Goal: Task Accomplishment & Management: Use online tool/utility

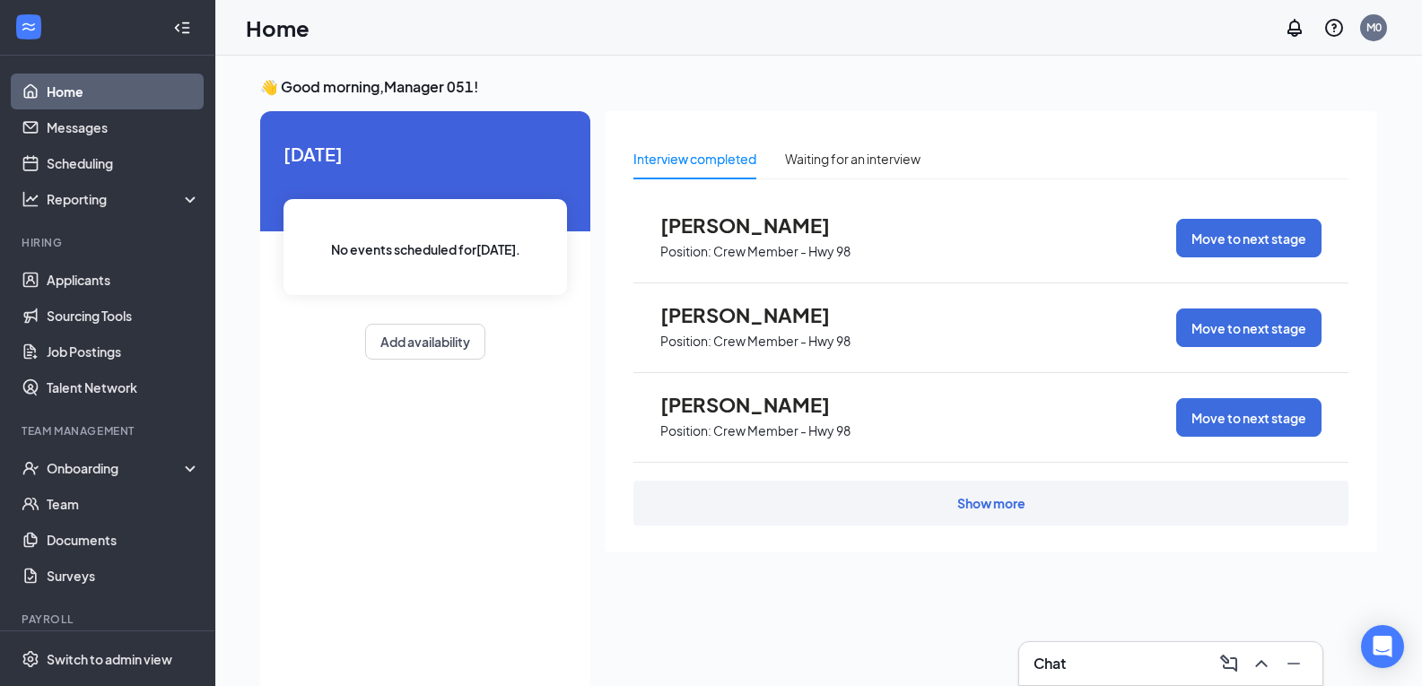
click at [616, 616] on div "Interview completed Waiting for an interview [PERSON_NAME] Position: Crew Membe…" at bounding box center [991, 396] width 772 height 571
click at [103, 266] on link "Applicants" at bounding box center [123, 280] width 153 height 36
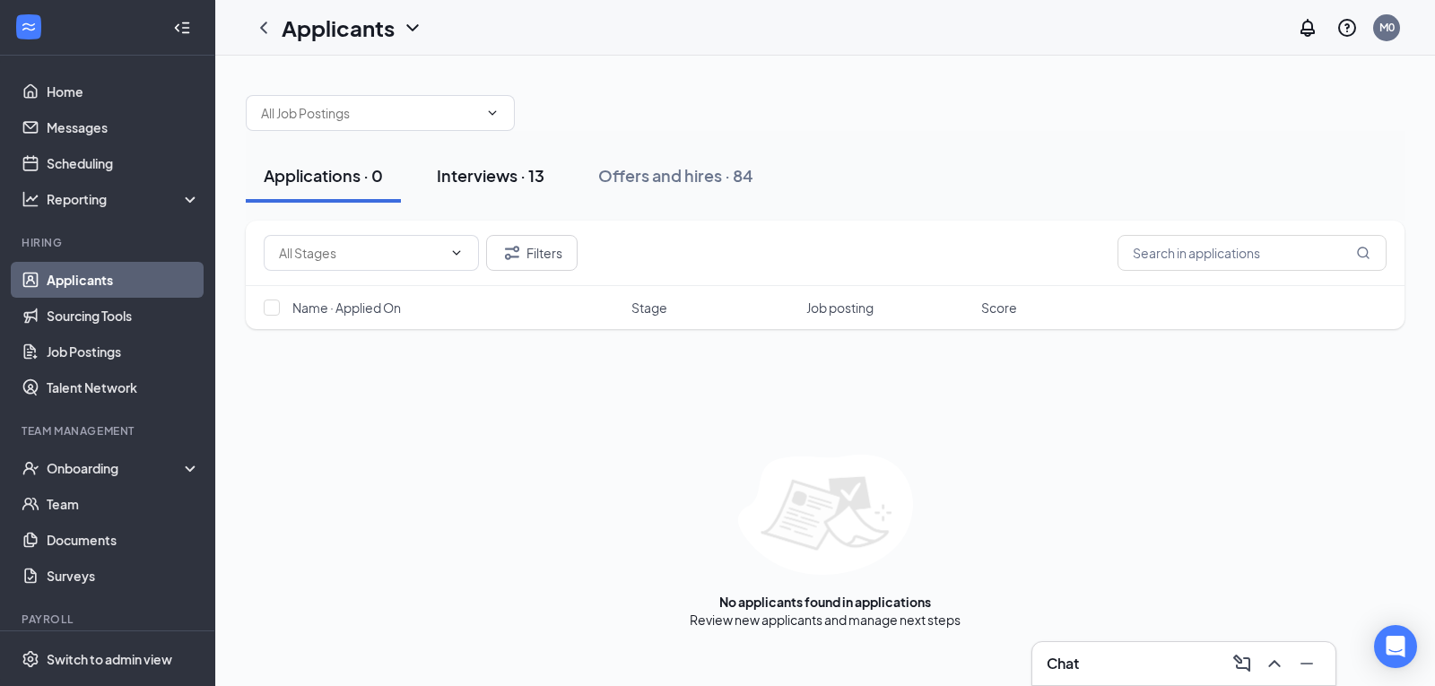
click at [501, 180] on div "Interviews · 13" at bounding box center [491, 175] width 108 height 22
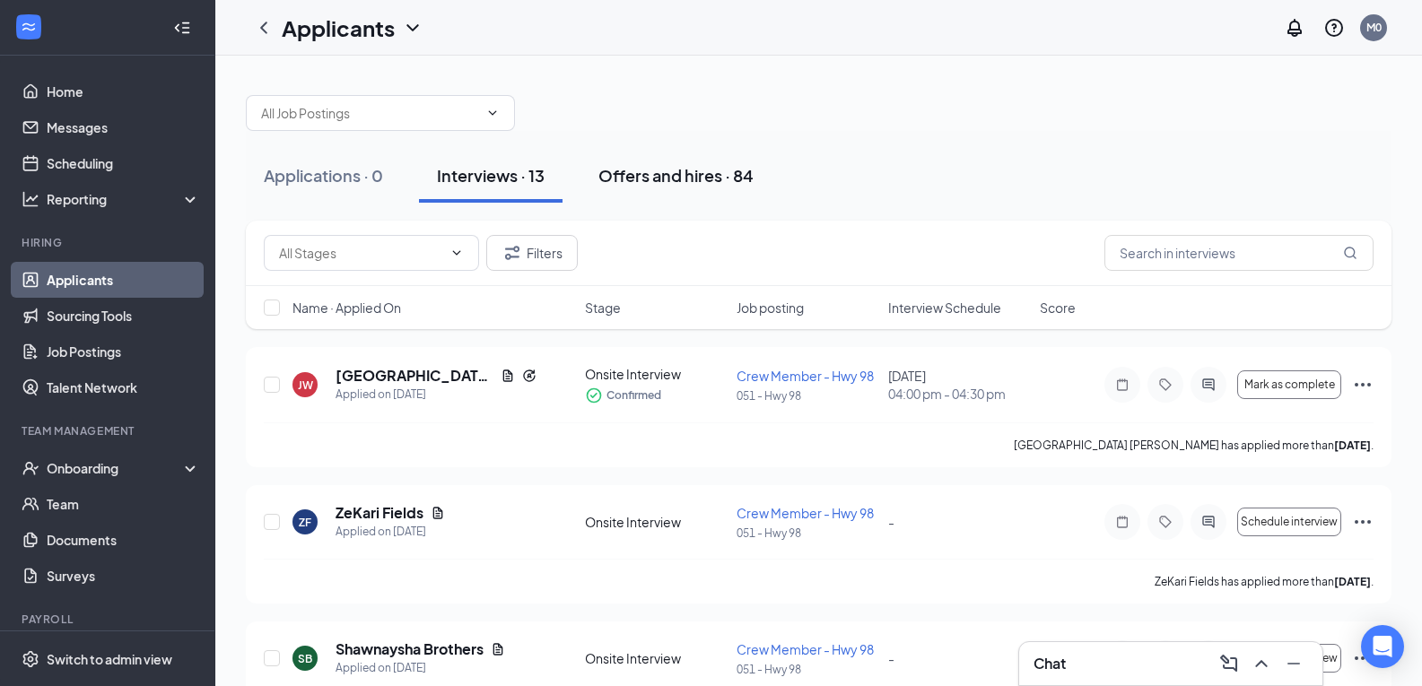
click at [693, 175] on div "Offers and hires · 84" at bounding box center [675, 175] width 155 height 22
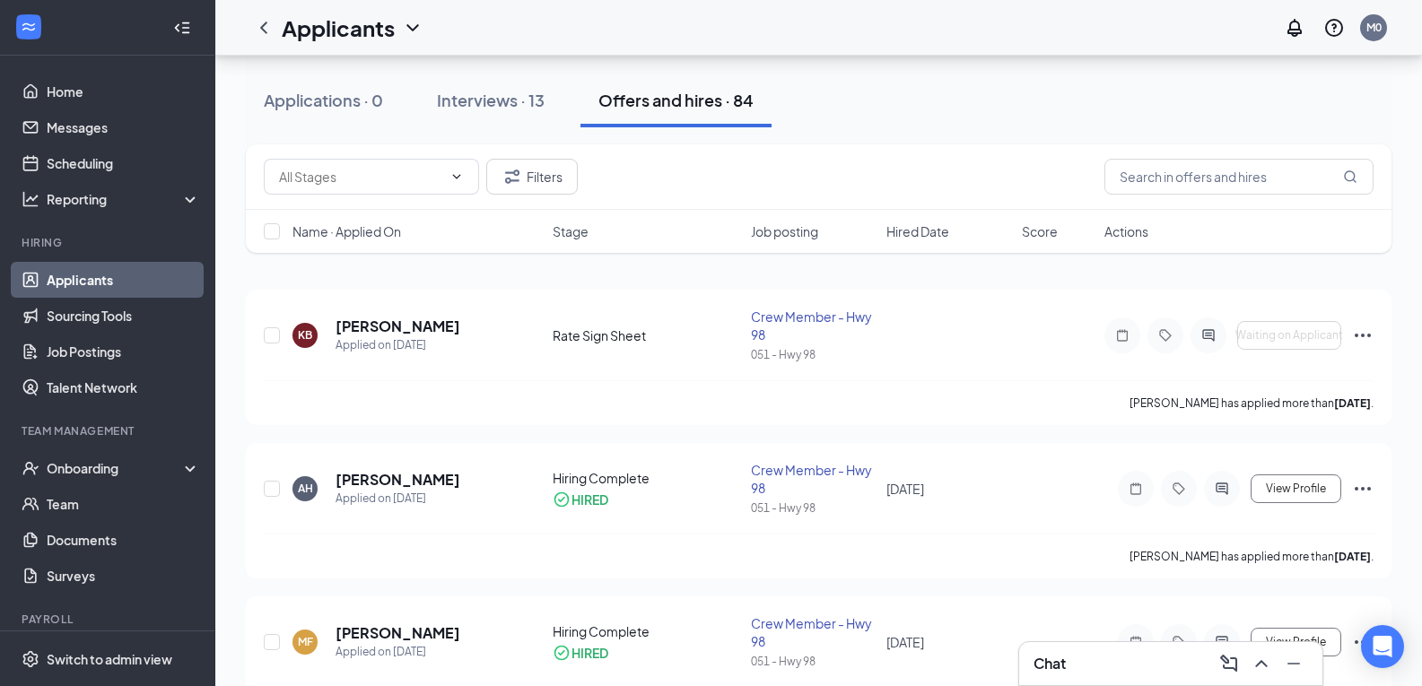
scroll to position [90, 0]
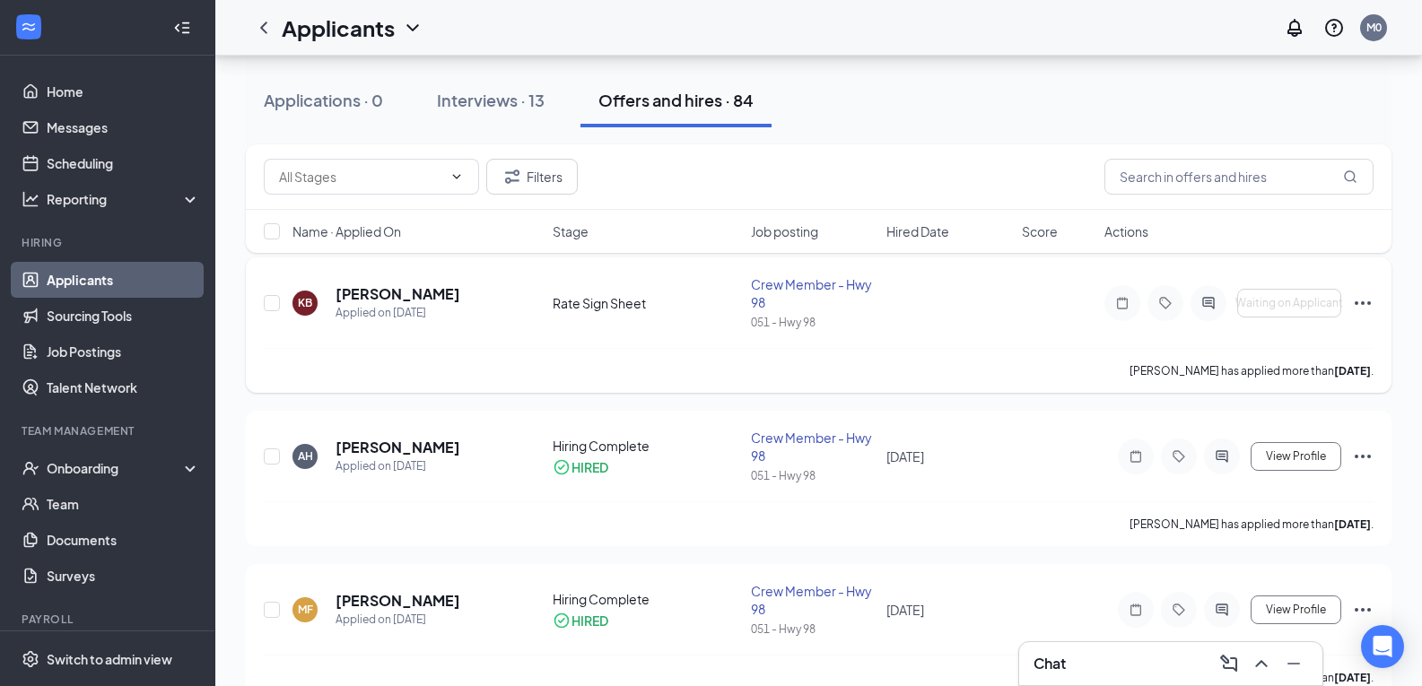
click at [1372, 298] on icon "Ellipses" at bounding box center [1363, 303] width 22 height 22
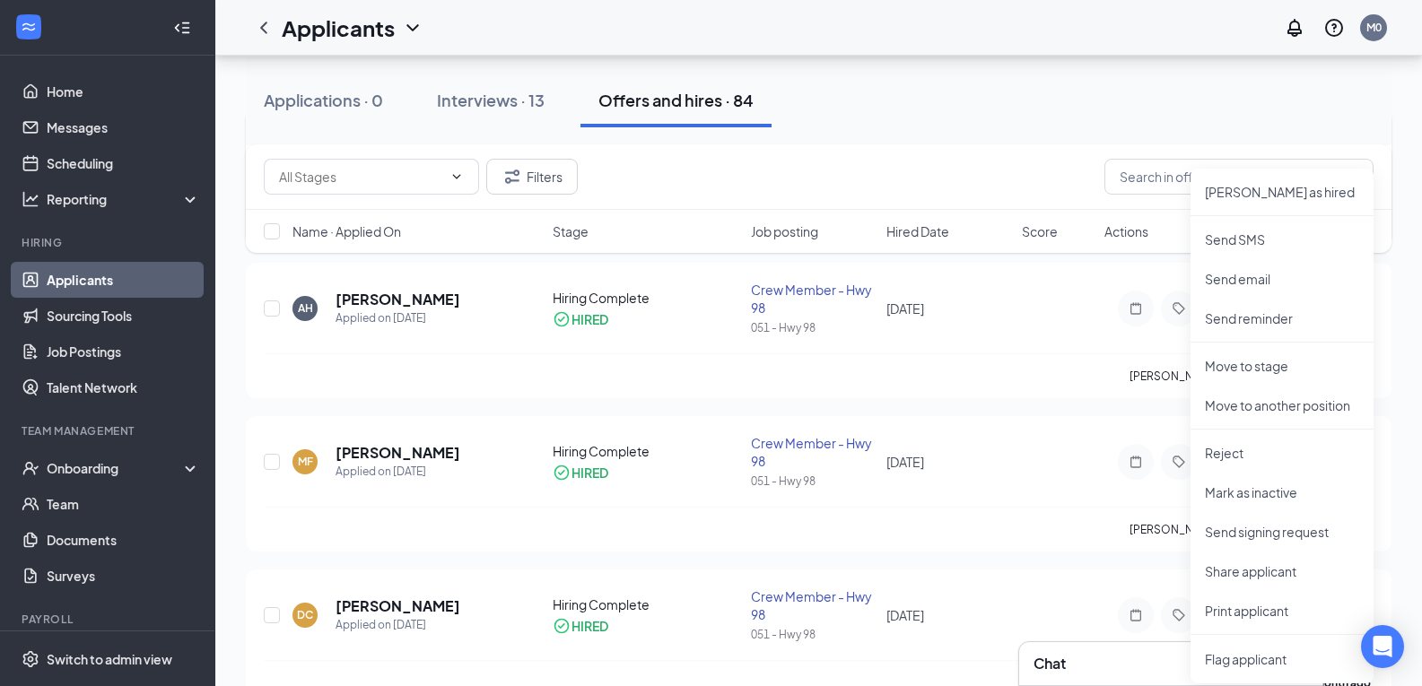
scroll to position [269, 0]
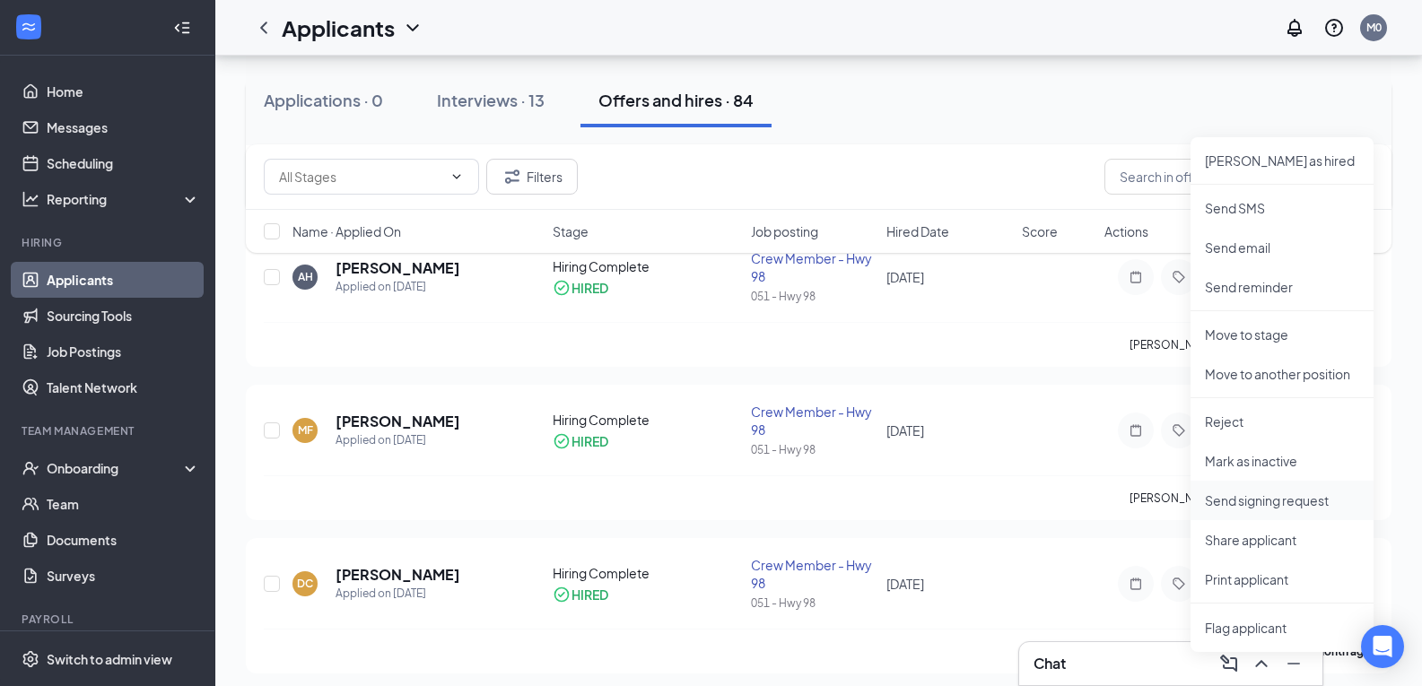
click at [1276, 504] on p "Send signing request" at bounding box center [1282, 501] width 154 height 18
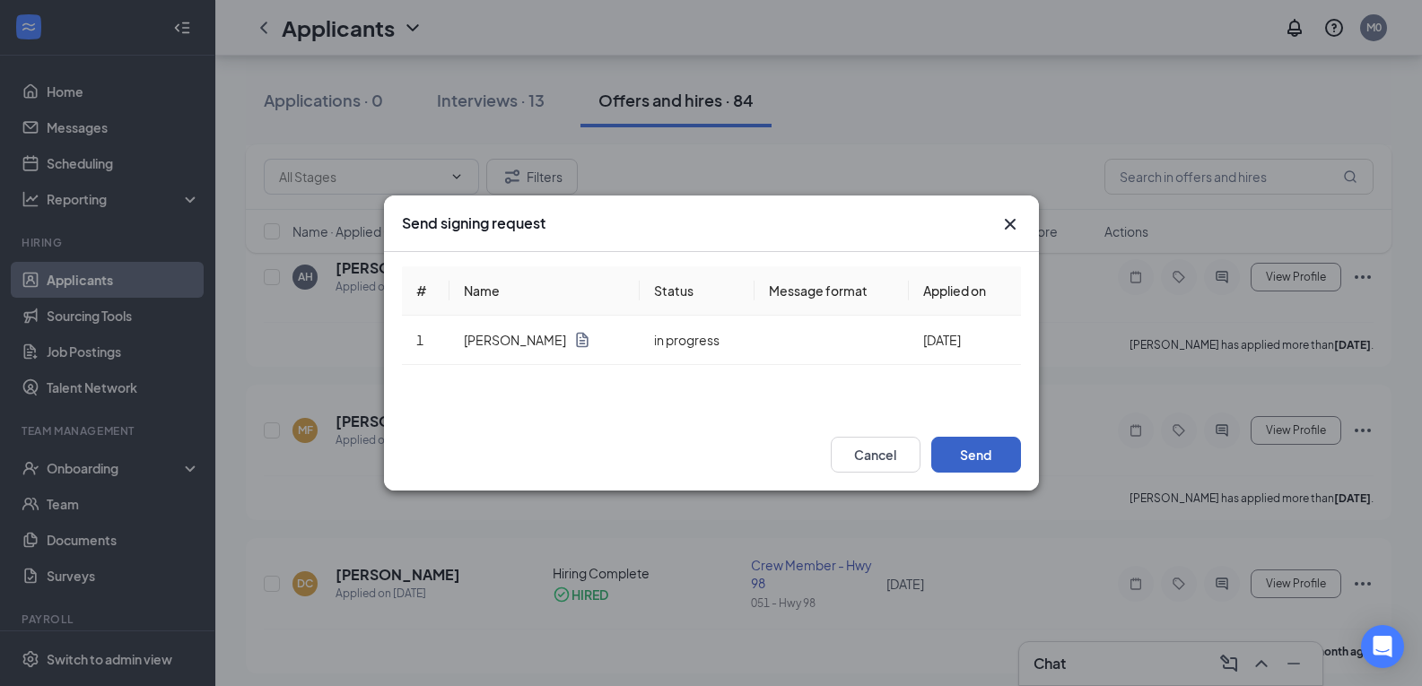
click at [1011, 450] on button "Send" at bounding box center [976, 455] width 90 height 36
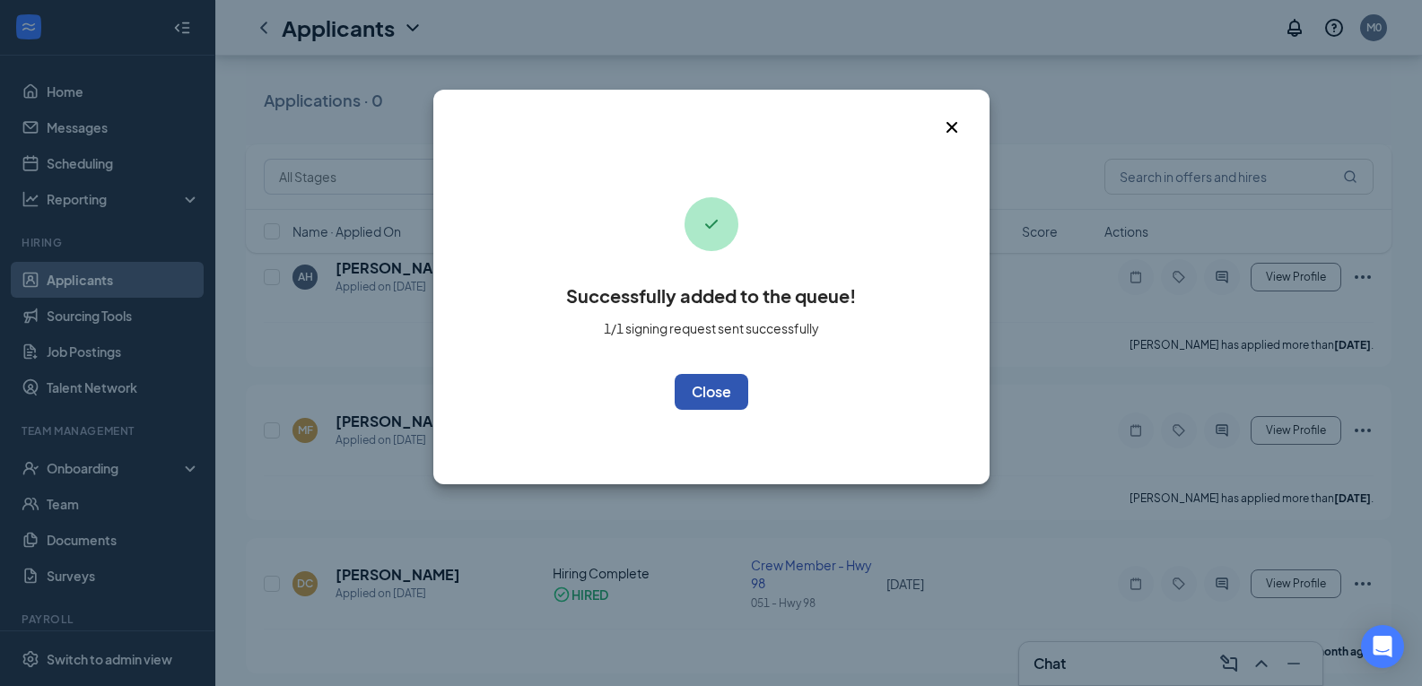
click at [714, 390] on button "OK" at bounding box center [712, 392] width 74 height 36
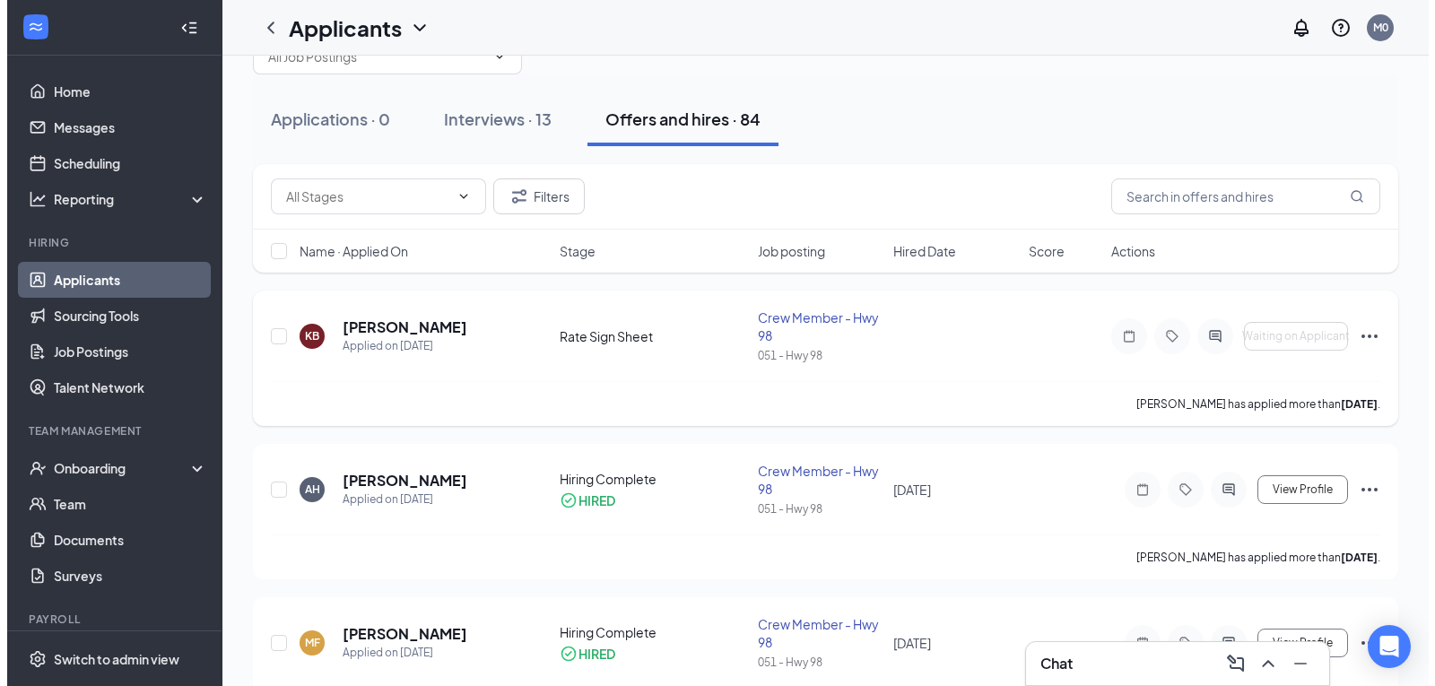
scroll to position [90, 0]
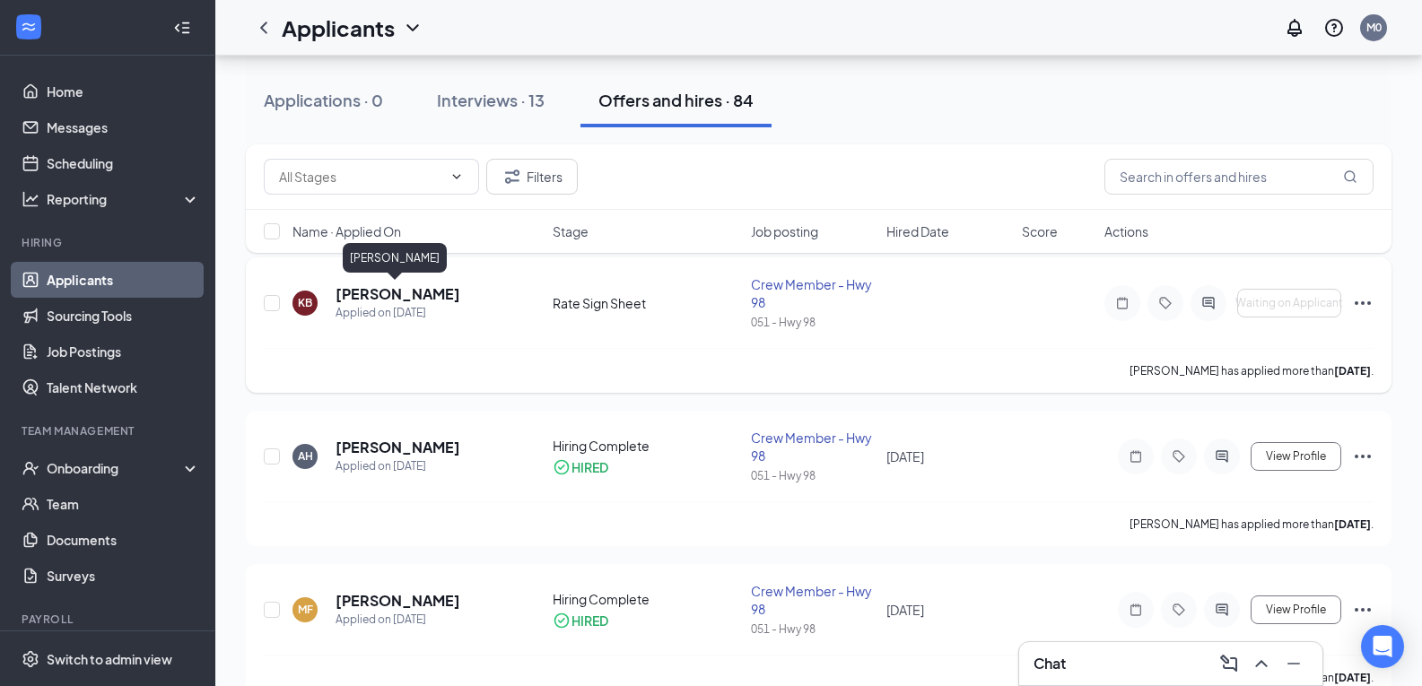
click at [381, 290] on h5 "[PERSON_NAME]" at bounding box center [397, 294] width 125 height 20
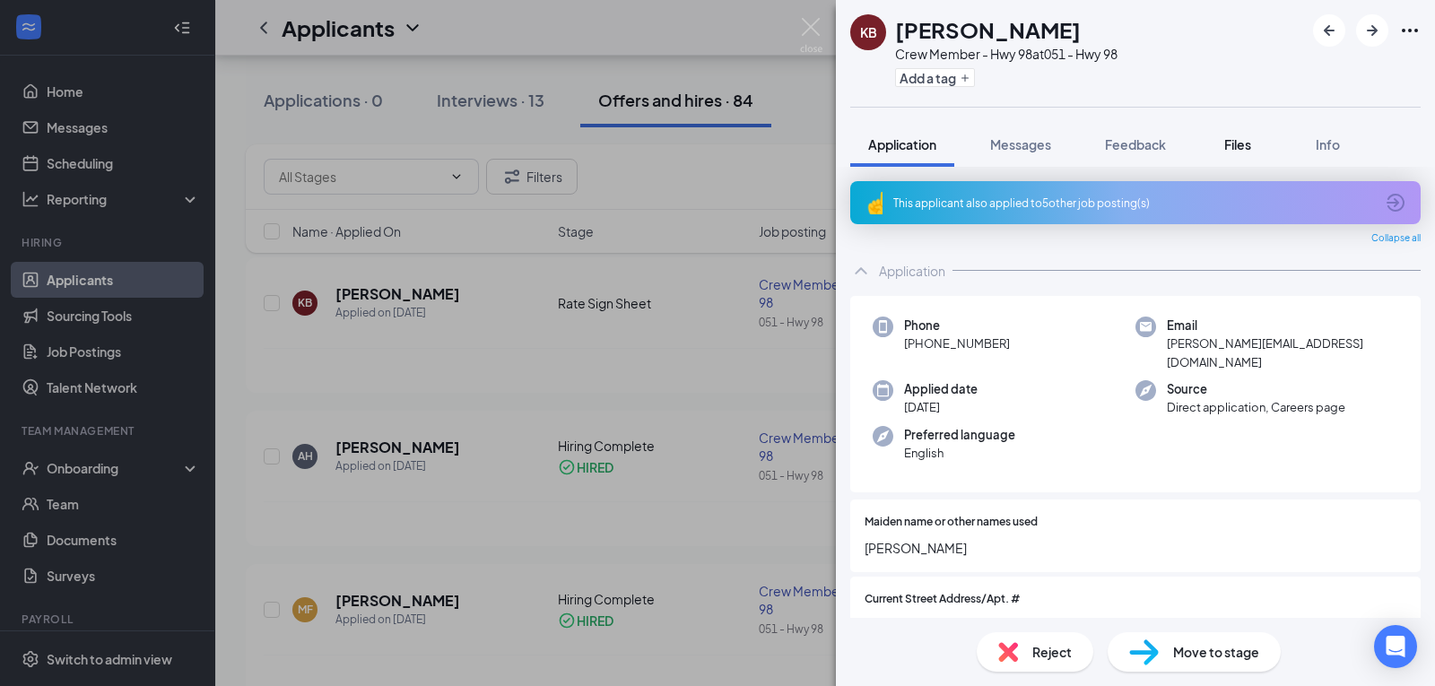
click at [1232, 146] on span "Files" at bounding box center [1237, 144] width 27 height 16
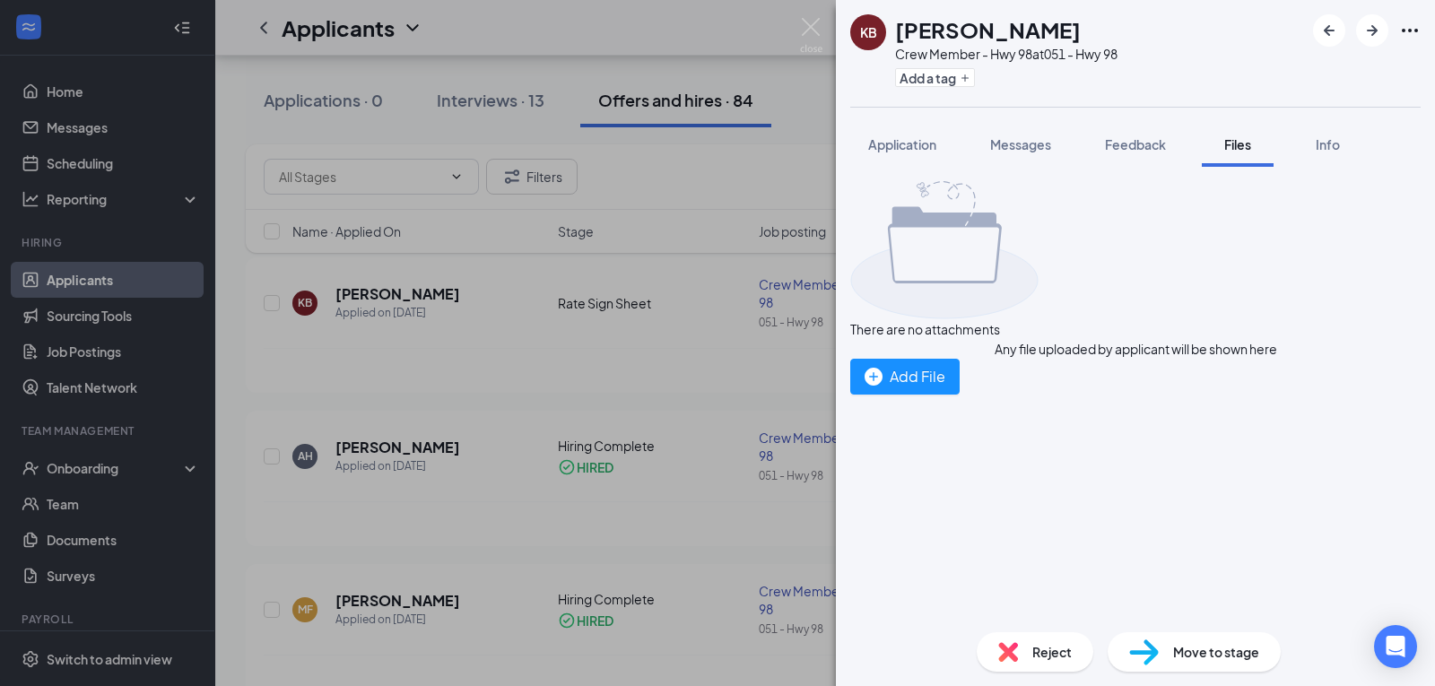
click at [1039, 253] on img at bounding box center [944, 250] width 188 height 138
click at [882, 143] on span "Application" at bounding box center [902, 144] width 68 height 16
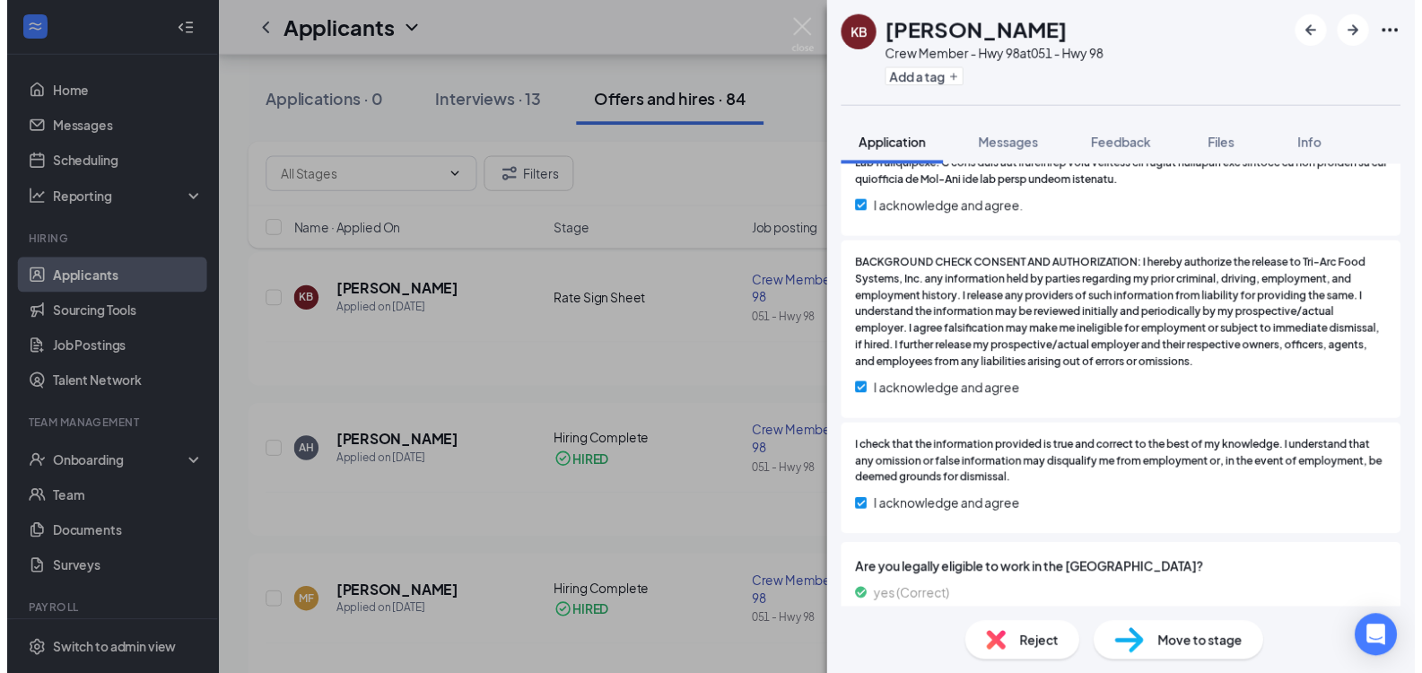
scroll to position [2714, 0]
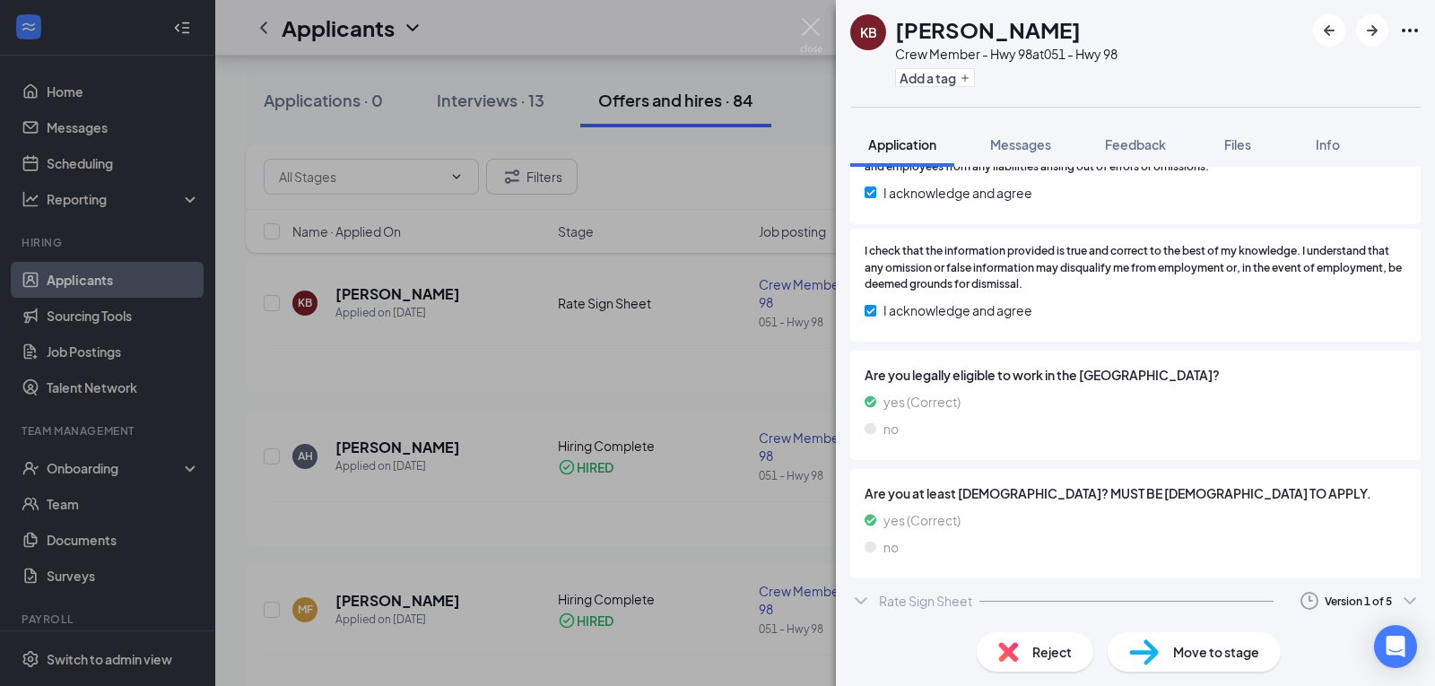
click at [677, 409] on div "KB [PERSON_NAME] Crew Member - Hwy 98 at 051 - Hwy 98 Add a tag Application Mes…" at bounding box center [717, 343] width 1435 height 686
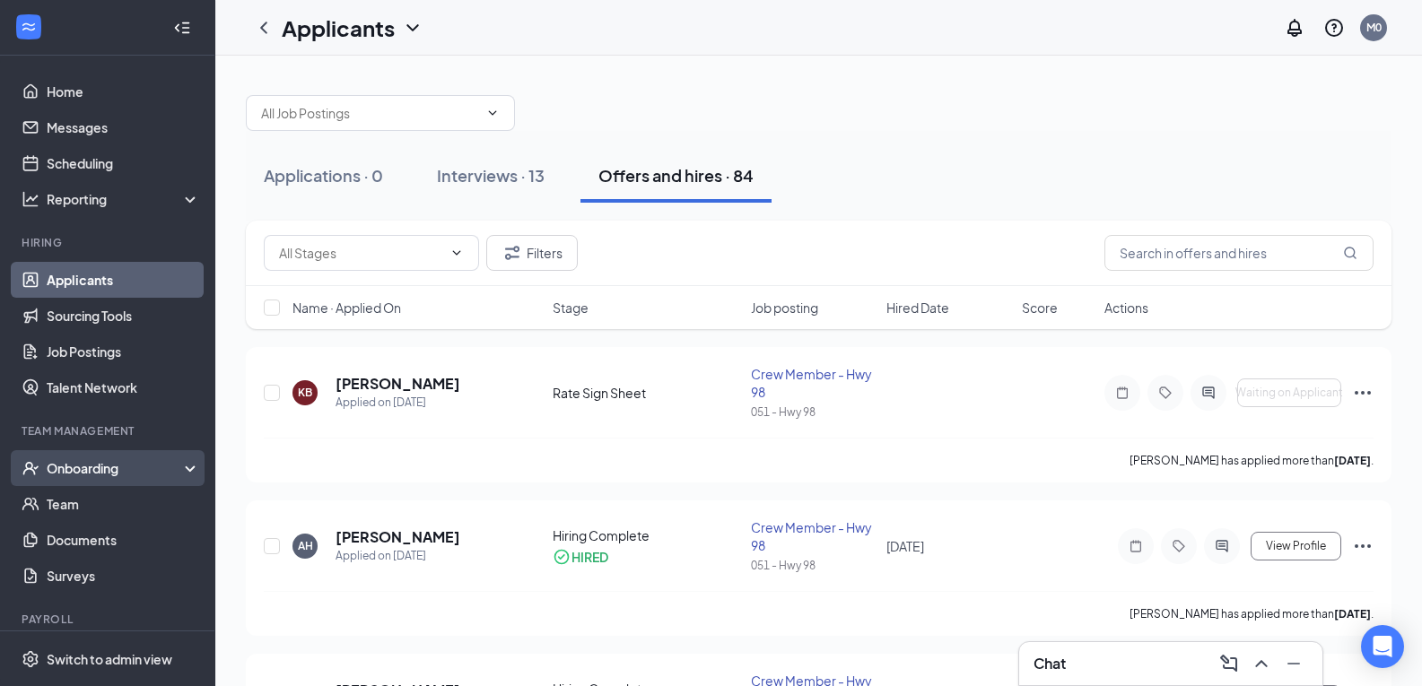
click at [57, 479] on div "Onboarding" at bounding box center [107, 468] width 215 height 36
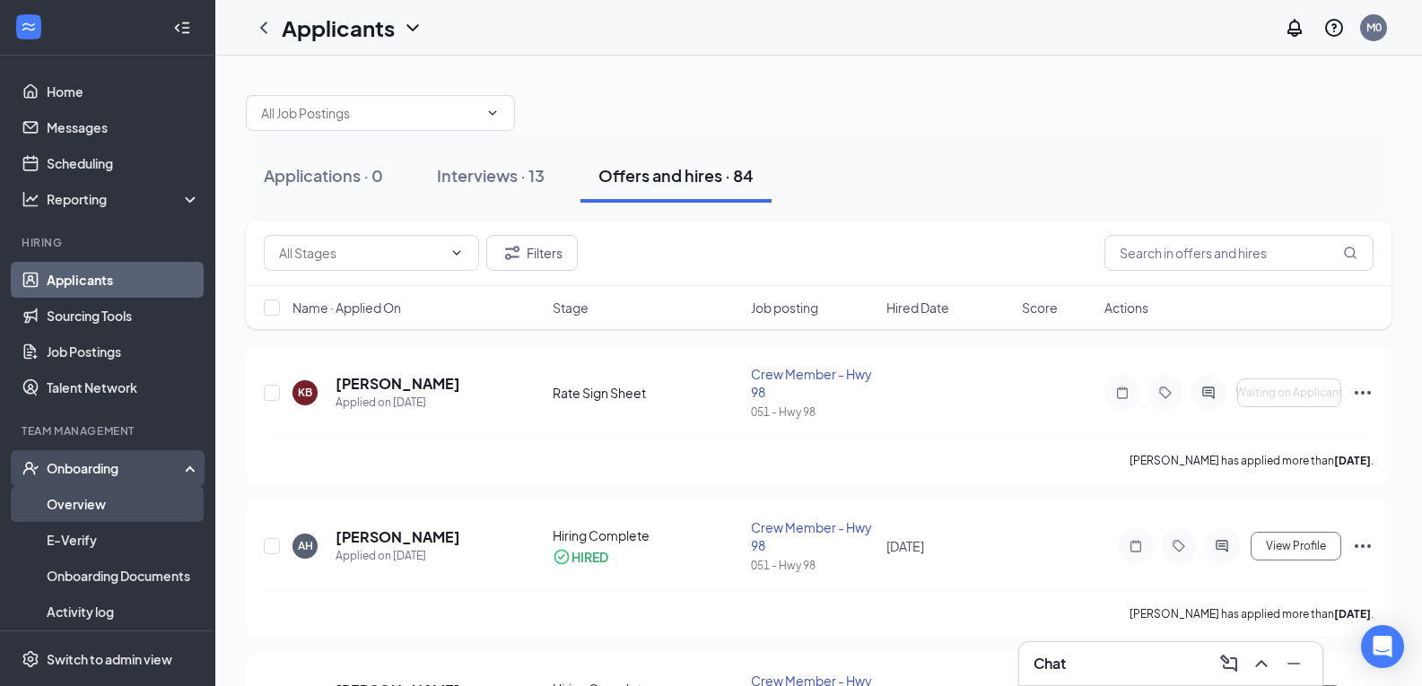
click at [60, 507] on link "Overview" at bounding box center [123, 504] width 153 height 36
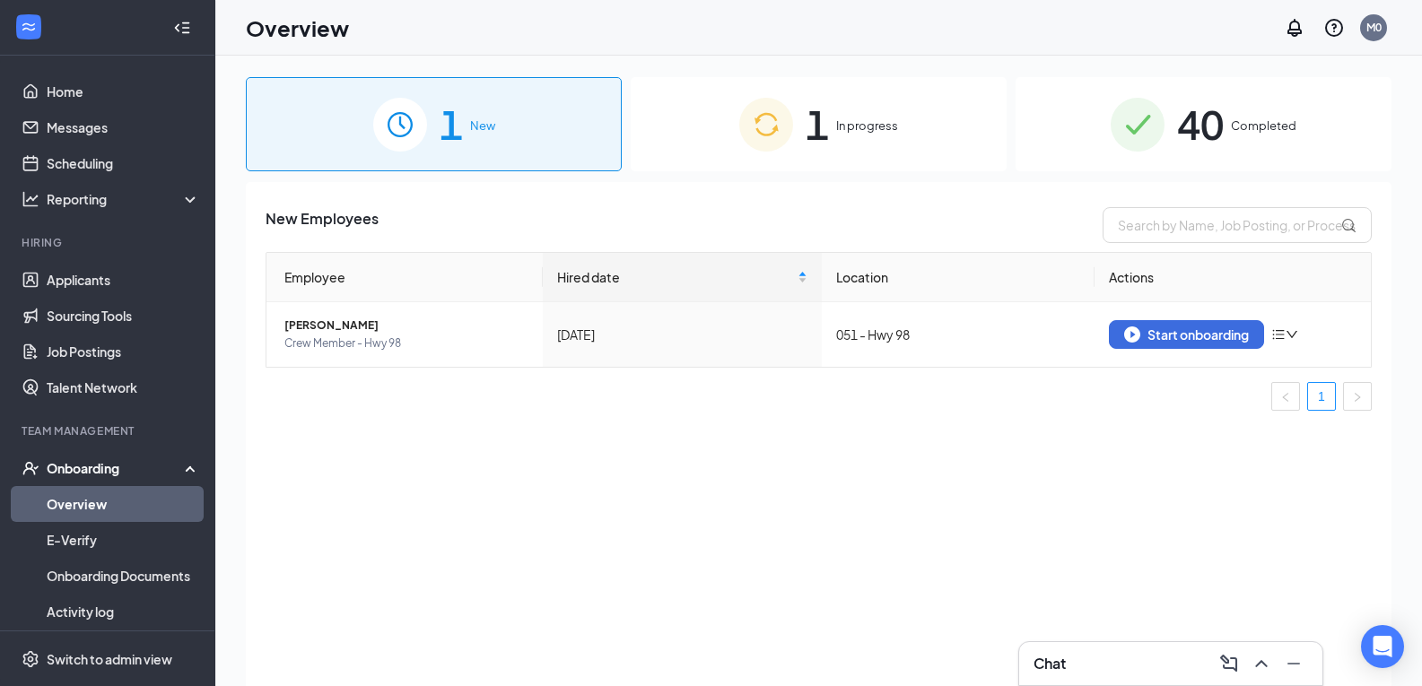
click at [824, 115] on span "1" at bounding box center [817, 124] width 23 height 62
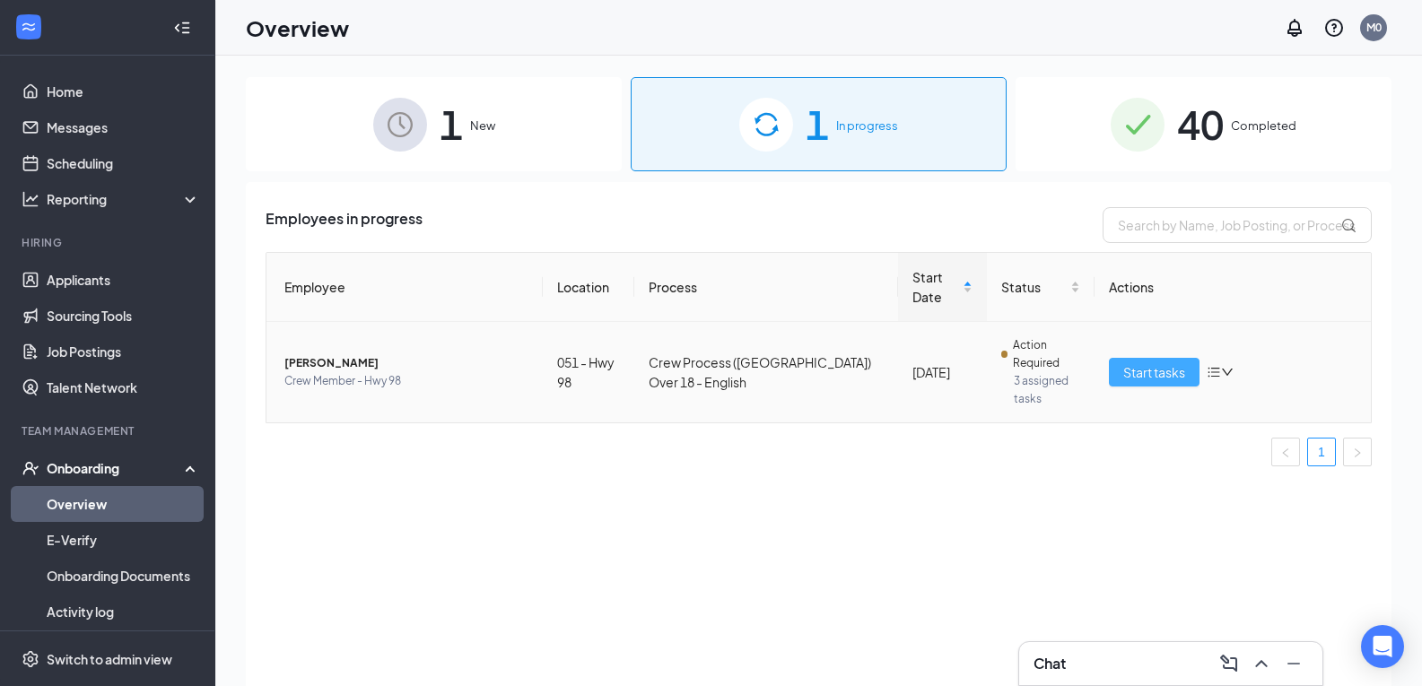
click at [1153, 372] on span "Start tasks" at bounding box center [1154, 372] width 62 height 20
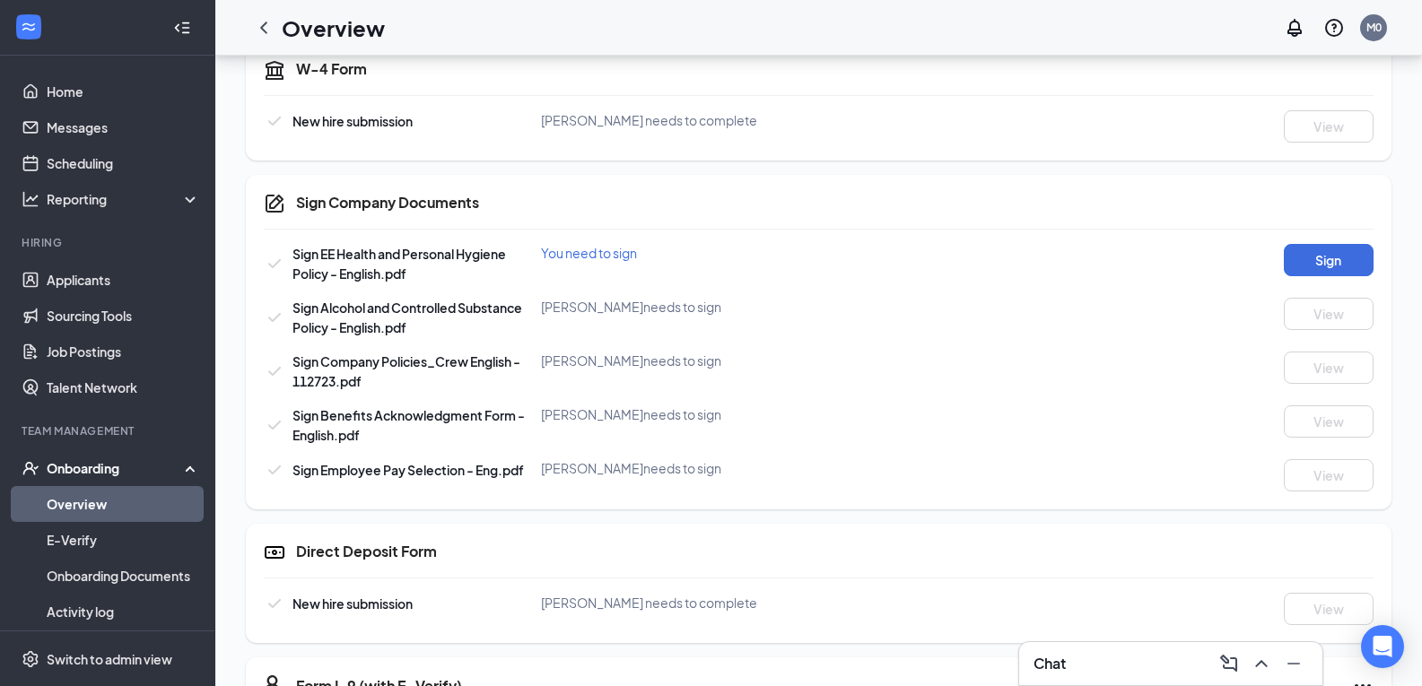
scroll to position [585, 0]
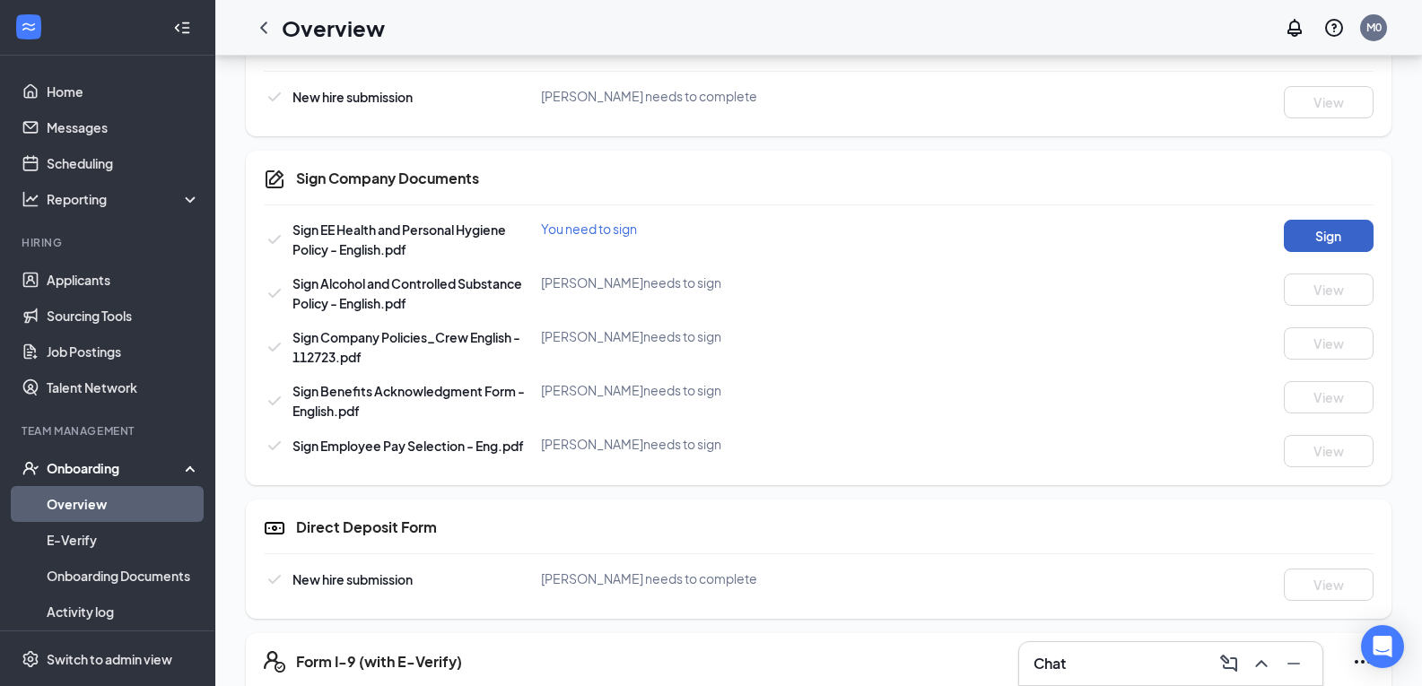
click at [1325, 230] on button "Sign" at bounding box center [1329, 236] width 90 height 32
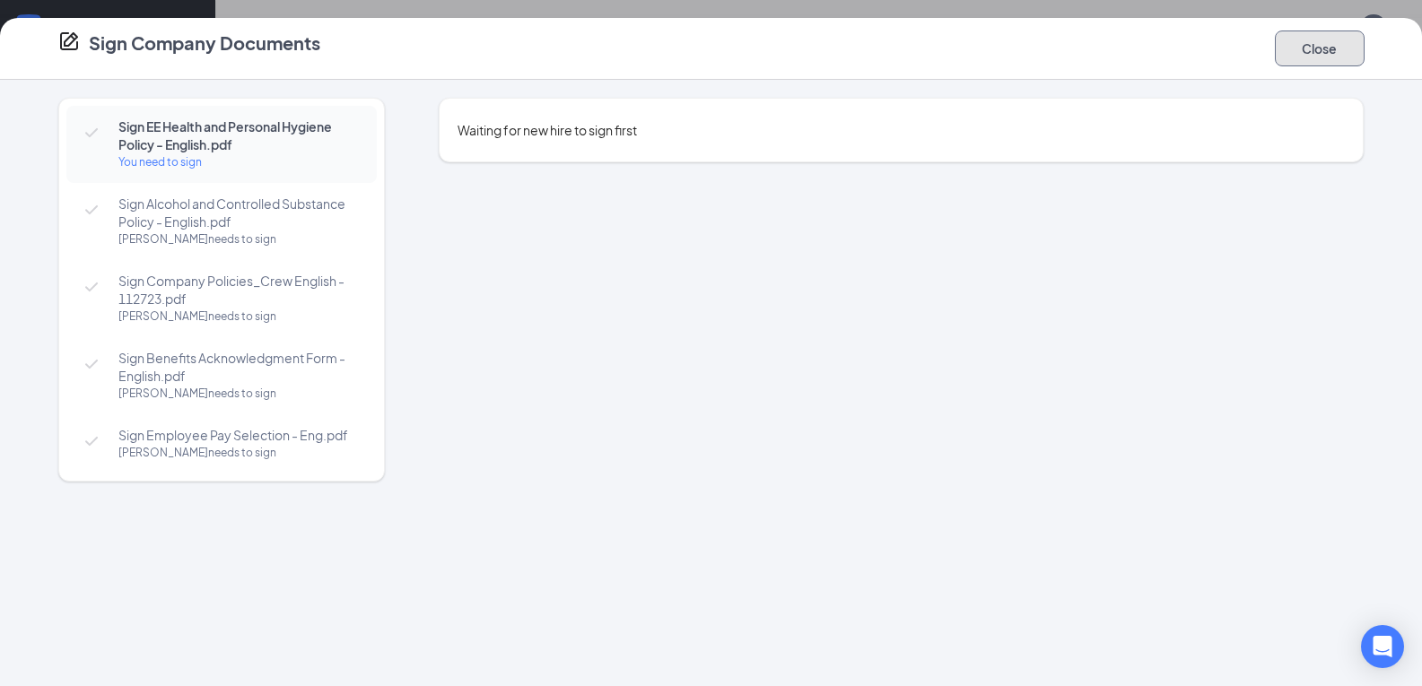
click at [1286, 48] on button "Close" at bounding box center [1320, 48] width 90 height 36
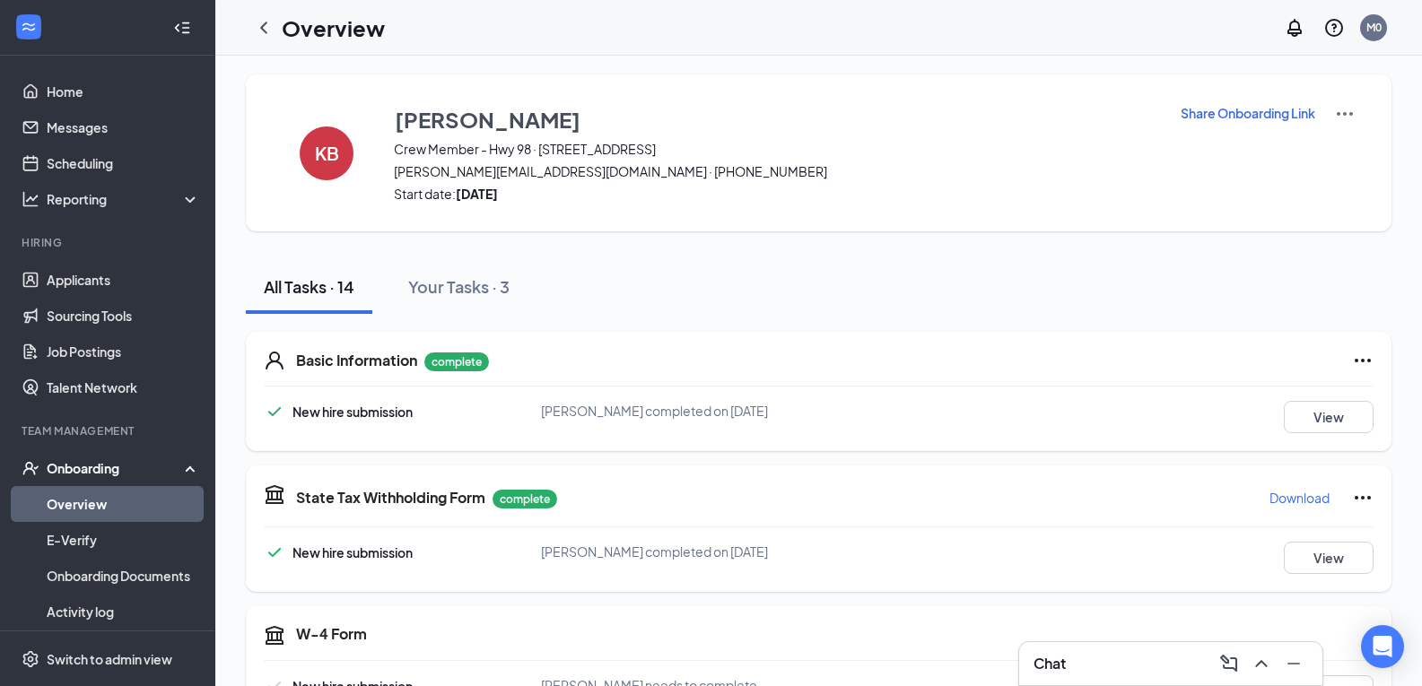
scroll to position [0, 0]
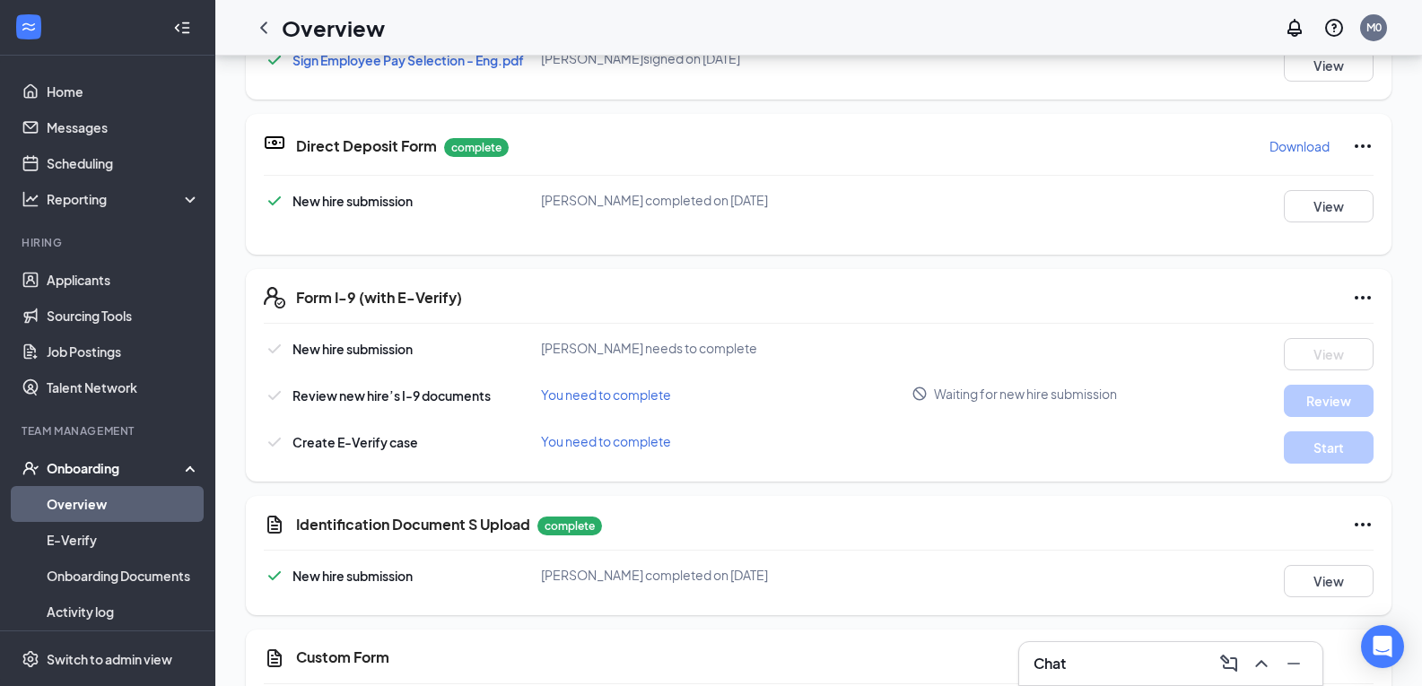
scroll to position [302, 0]
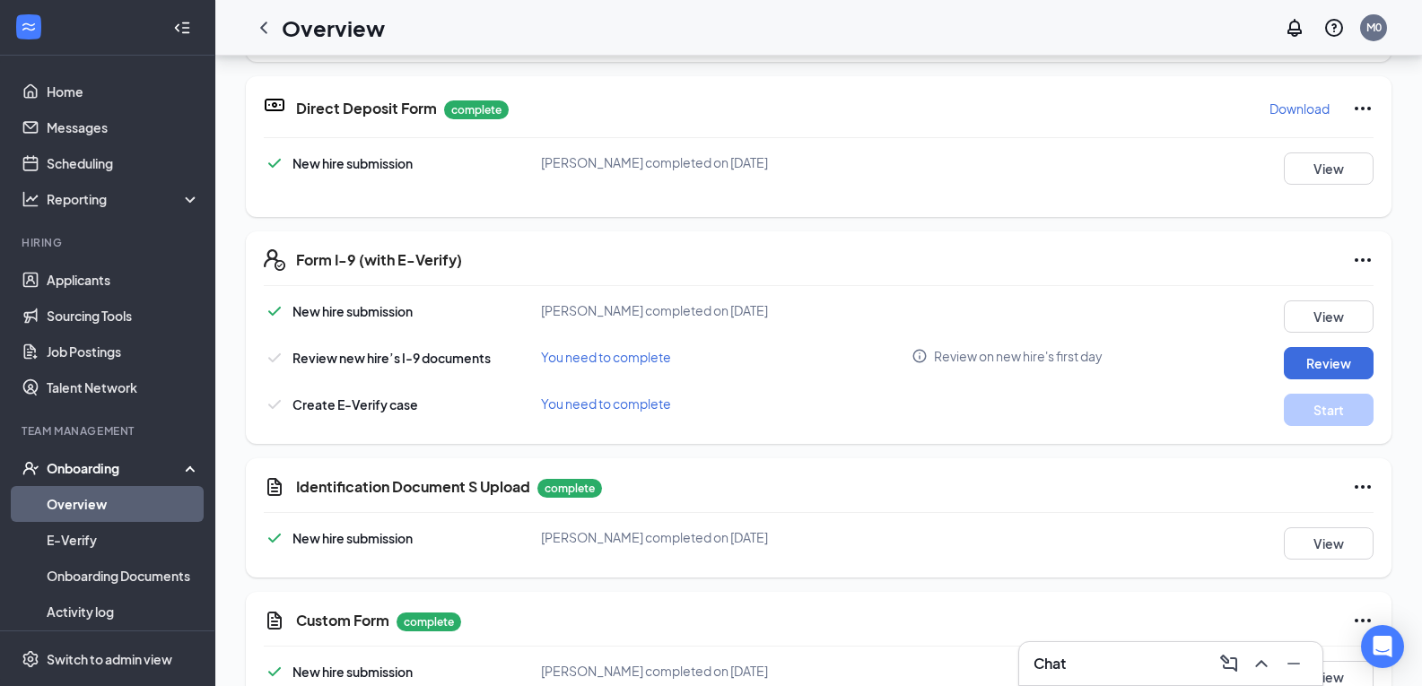
scroll to position [213, 0]
